Goal: Task Accomplishment & Management: Manage account settings

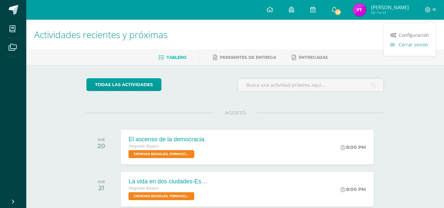
click at [426, 45] on span "Cerrar sesión" at bounding box center [413, 44] width 30 height 6
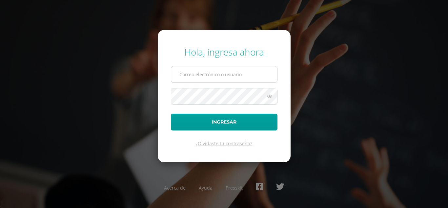
type input "[EMAIL_ADDRESS][DOMAIN_NAME]"
click at [244, 77] on input "[EMAIL_ADDRESS][DOMAIN_NAME]" at bounding box center [224, 74] width 106 height 16
